Goal: Task Accomplishment & Management: Use online tool/utility

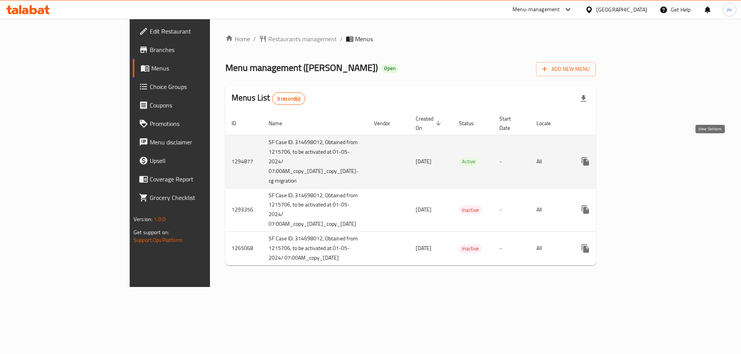
click at [645, 157] on icon "enhanced table" at bounding box center [640, 161] width 9 height 9
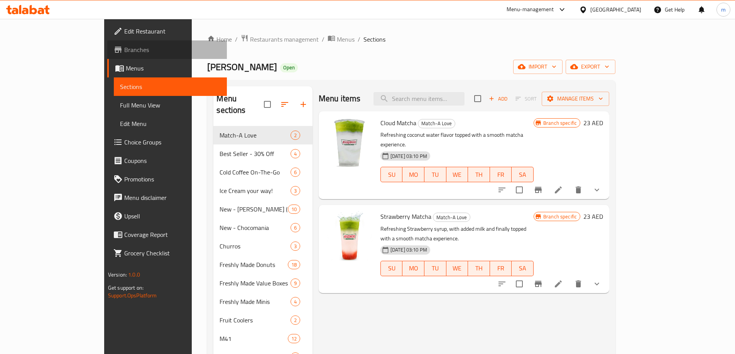
click at [107, 56] on link "Branches" at bounding box center [167, 50] width 120 height 19
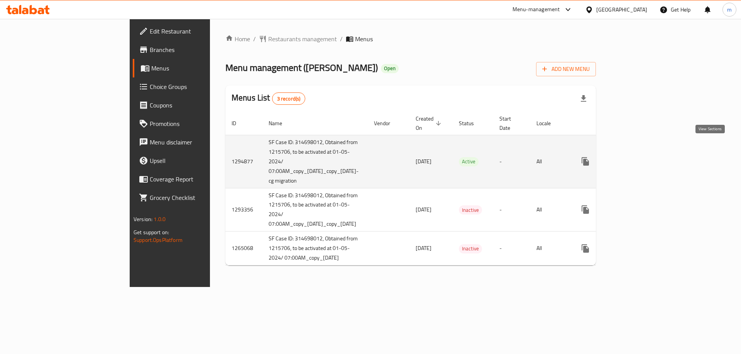
click at [644, 158] on icon "enhanced table" at bounding box center [640, 161] width 7 height 7
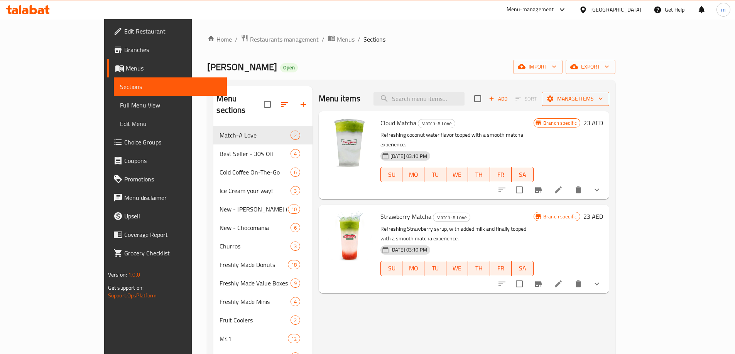
click at [603, 98] on span "Manage items" at bounding box center [575, 99] width 55 height 10
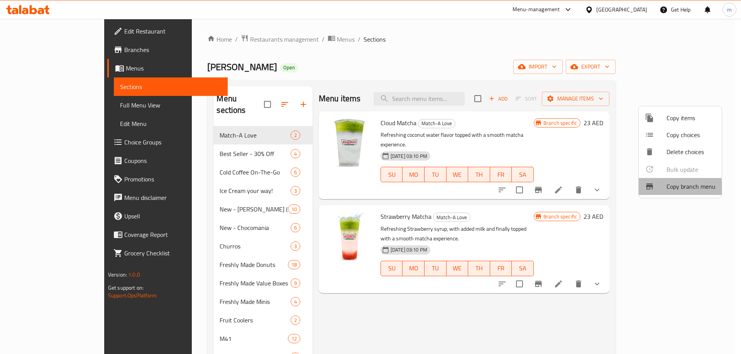
click at [671, 191] on span "Copy branch menu" at bounding box center [690, 186] width 49 height 9
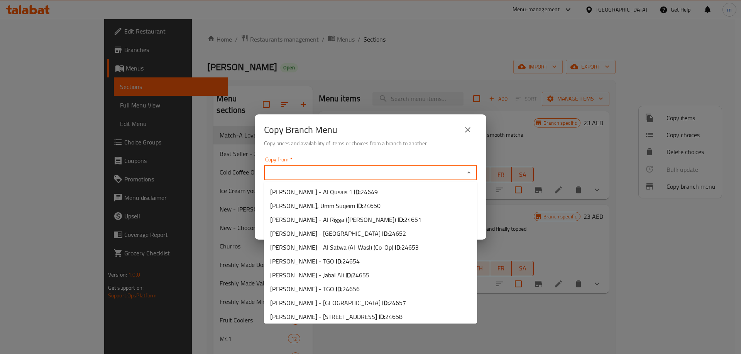
click at [328, 176] on input "Copy from   *" at bounding box center [364, 172] width 196 height 11
click at [339, 170] on input "Copy from   *" at bounding box center [364, 172] width 196 height 11
paste input "751230"
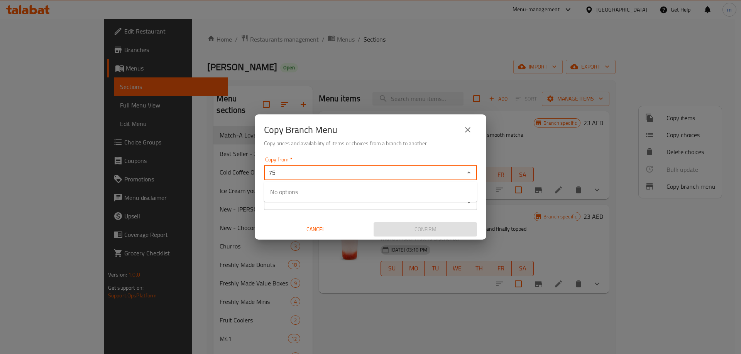
type input "7"
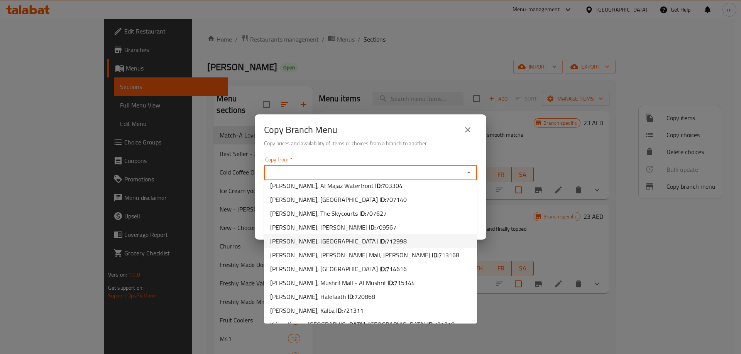
scroll to position [1058, 0]
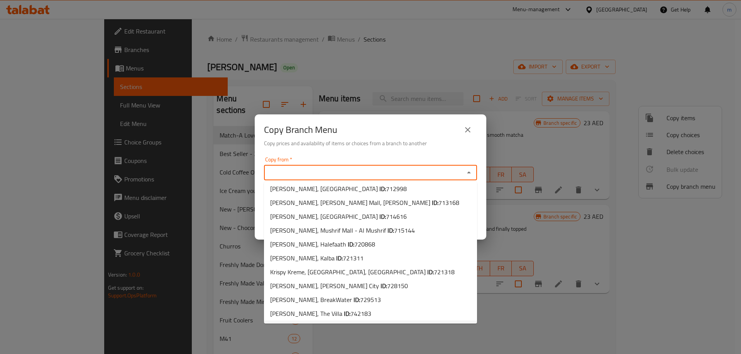
click at [386, 322] on span "751230" at bounding box center [396, 328] width 21 height 12
type input "Krispy Kreme, Garden Plaza"
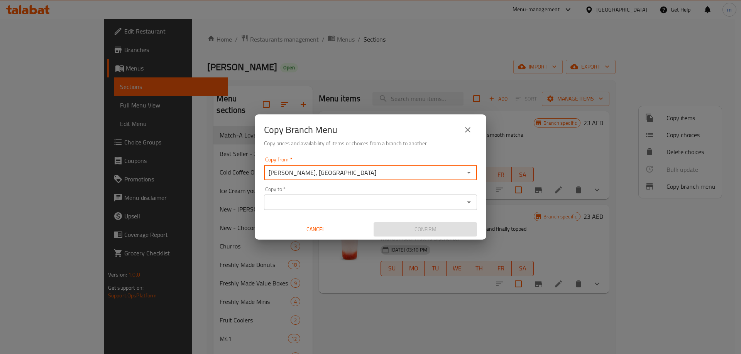
click at [315, 210] on div "Copy to *" at bounding box center [370, 202] width 213 height 15
click at [390, 197] on input "Copy to   *" at bounding box center [364, 202] width 196 height 11
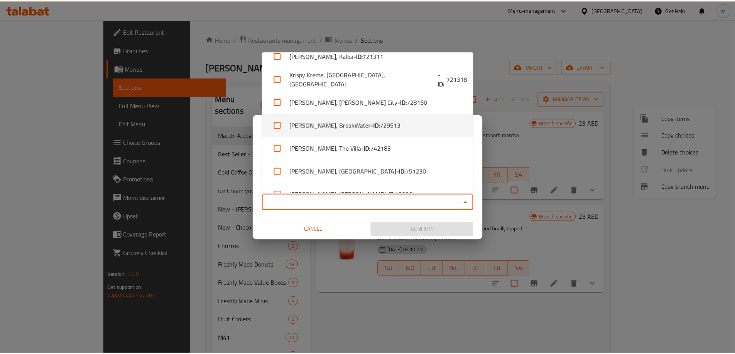
scroll to position [1855, 0]
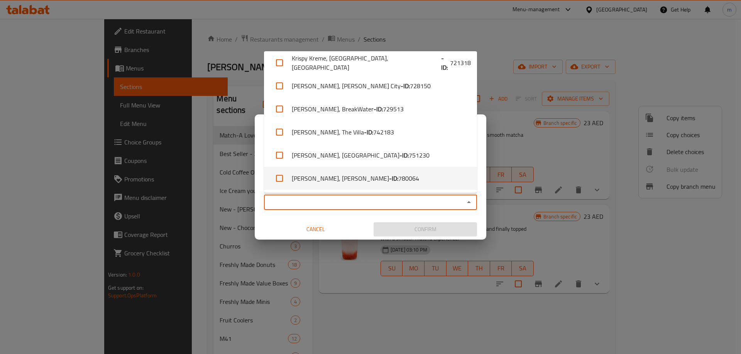
click at [394, 177] on li "Krispy Kreme, Al Jimi - ID: 780064" at bounding box center [370, 178] width 213 height 23
checkbox input "true"
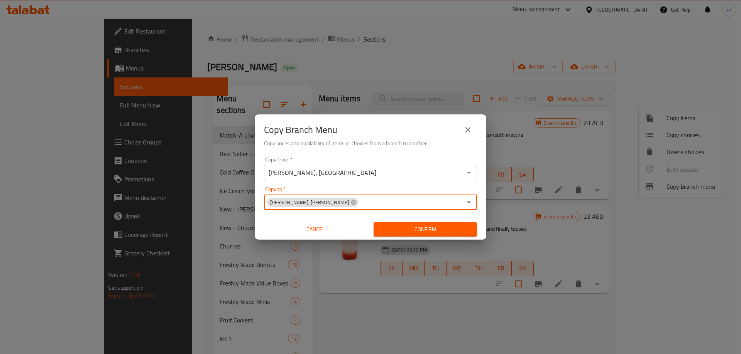
click at [366, 202] on input "Copy to   *" at bounding box center [410, 202] width 103 height 11
click at [405, 228] on span "Confirm" at bounding box center [425, 230] width 91 height 10
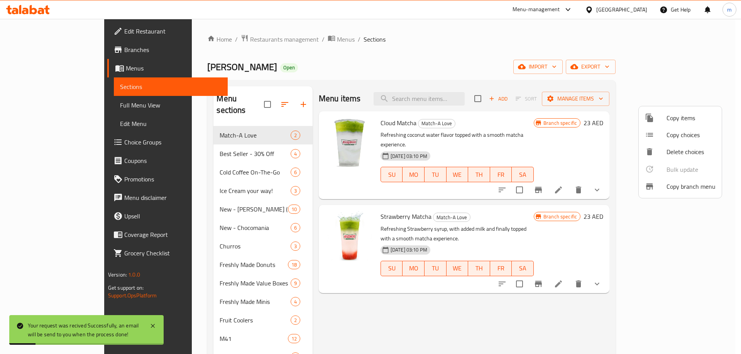
click at [25, 84] on div at bounding box center [370, 177] width 741 height 354
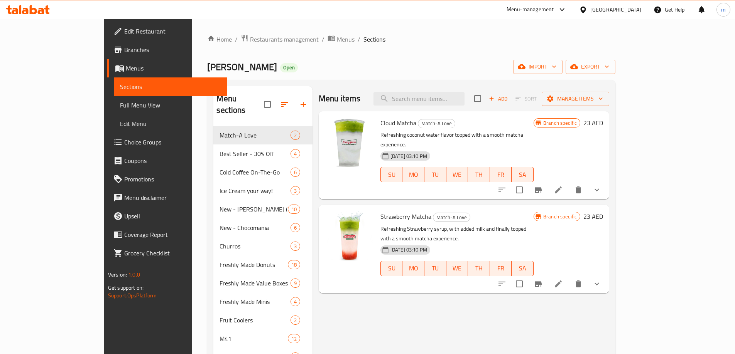
click at [124, 53] on span "Branches" at bounding box center [172, 49] width 96 height 9
